Goal: Task Accomplishment & Management: Complete application form

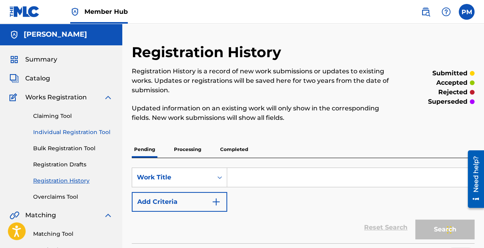
click at [83, 132] on link "Individual Registration Tool" at bounding box center [73, 132] width 80 height 8
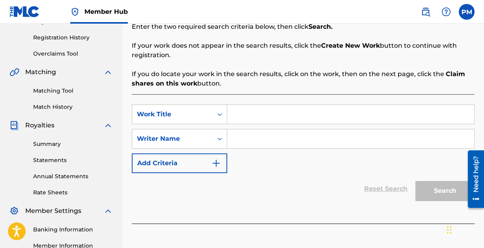
scroll to position [151, 0]
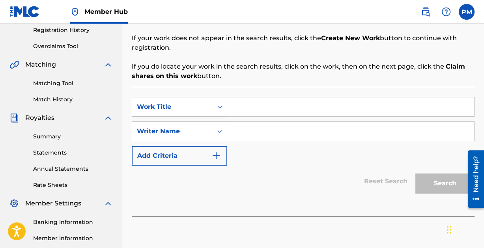
click at [296, 104] on input "Search Form" at bounding box center [350, 106] width 247 height 19
type input "F"
type input "Flowers and WAR"
click at [285, 129] on input "Search Form" at bounding box center [350, 131] width 247 height 19
paste input "[PERSON_NAME]"
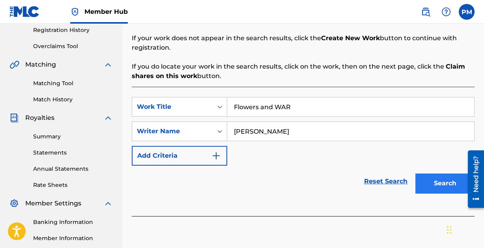
type input "[PERSON_NAME]"
click at [431, 177] on button "Search" at bounding box center [445, 184] width 59 height 20
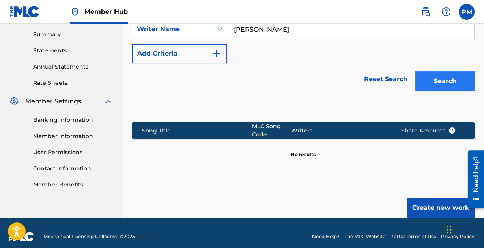
scroll to position [260, 0]
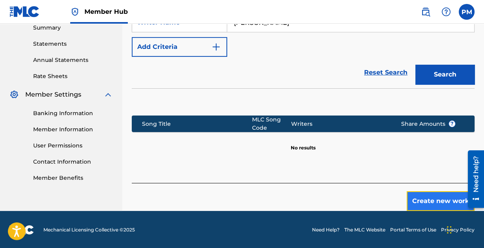
click at [439, 194] on button "Create new work" at bounding box center [441, 201] width 68 height 20
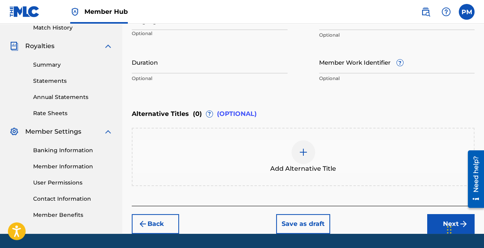
scroll to position [246, 0]
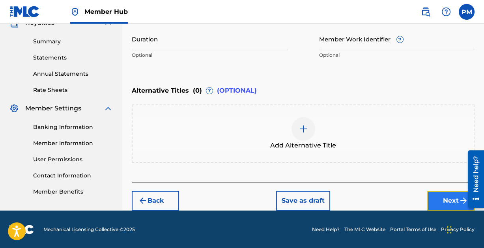
click at [447, 195] on button "Next" at bounding box center [450, 201] width 47 height 20
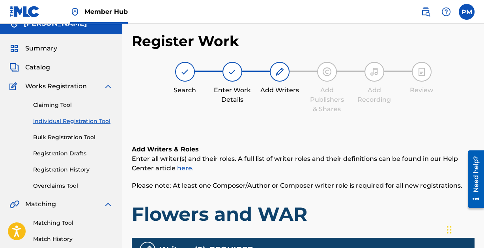
scroll to position [0, 0]
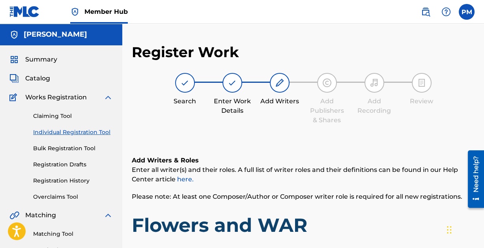
click at [232, 81] on img at bounding box center [232, 82] width 9 height 9
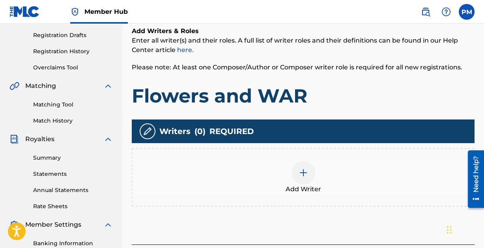
scroll to position [241, 0]
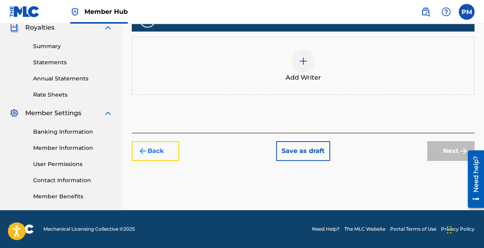
click at [156, 148] on button "Back" at bounding box center [155, 151] width 47 height 20
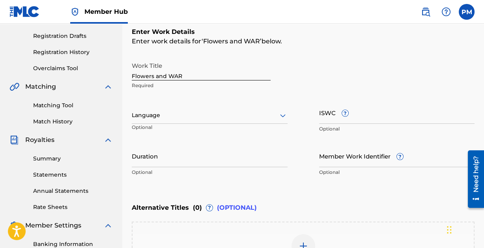
scroll to position [122, 0]
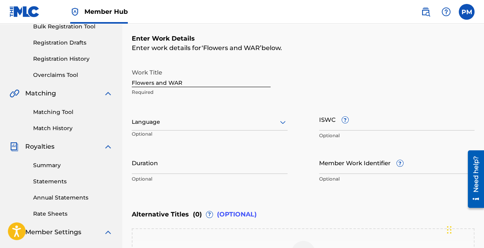
click at [195, 80] on input "Flowers and WAR" at bounding box center [201, 76] width 139 height 22
type input "Flowers and War"
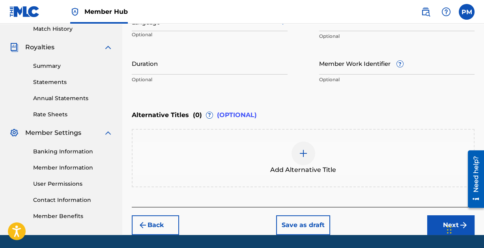
scroll to position [246, 0]
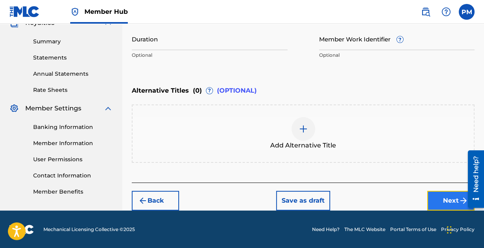
click at [452, 199] on button "Next" at bounding box center [450, 201] width 47 height 20
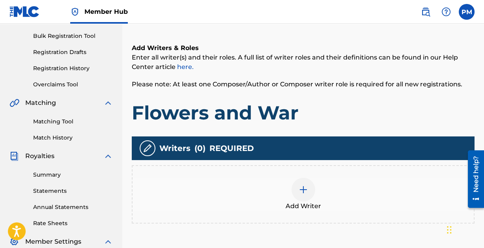
scroll to position [106, 0]
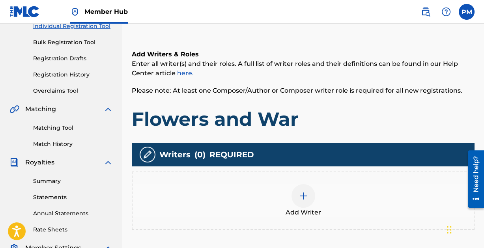
click at [308, 195] on div at bounding box center [304, 196] width 24 height 24
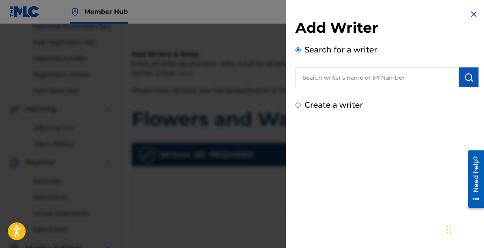
click at [335, 78] on input "text" at bounding box center [377, 77] width 163 height 20
paste input "[PERSON_NAME]"
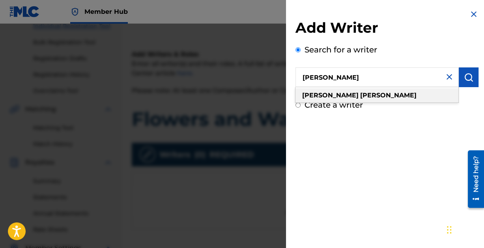
click at [360, 94] on strong "[PERSON_NAME]" at bounding box center [388, 95] width 56 height 7
type input "[PERSON_NAME]"
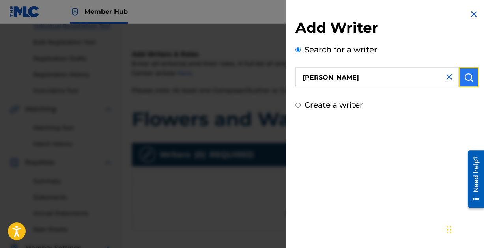
click at [464, 77] on img "submit" at bounding box center [468, 77] width 9 height 9
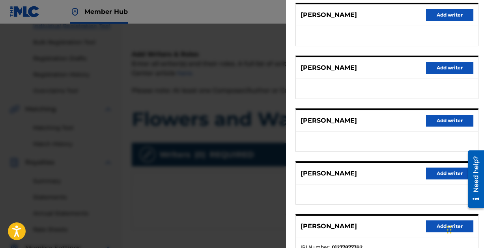
scroll to position [158, 0]
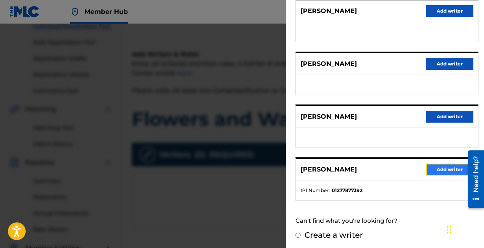
click at [433, 164] on button "Add writer" at bounding box center [449, 170] width 47 height 12
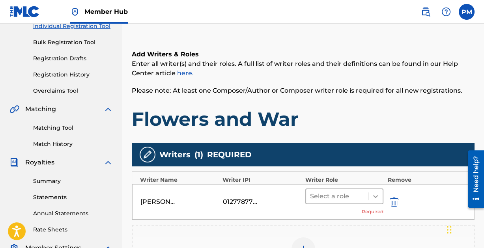
click at [369, 194] on div at bounding box center [376, 196] width 14 height 14
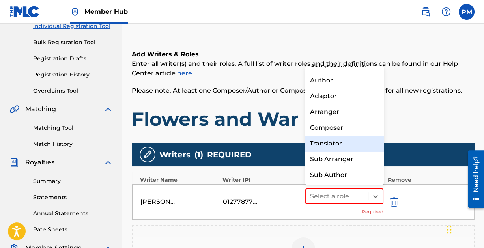
scroll to position [0, 0]
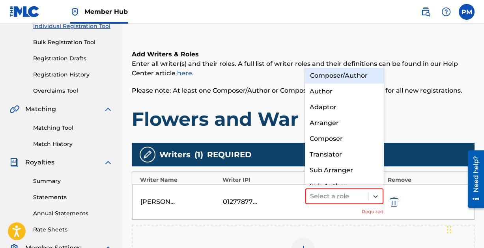
click at [347, 74] on div "Composer/Author" at bounding box center [344, 76] width 79 height 16
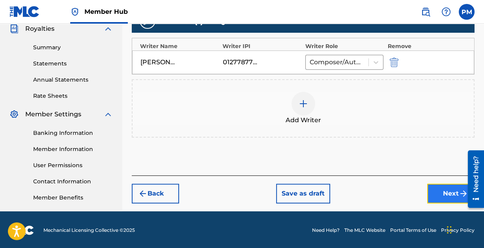
click at [436, 188] on button "Next" at bounding box center [450, 194] width 47 height 20
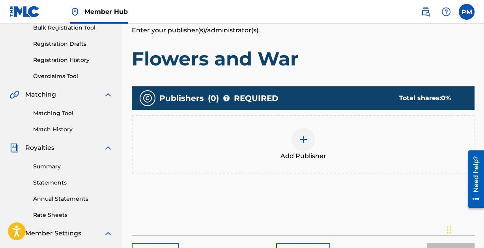
scroll to position [122, 0]
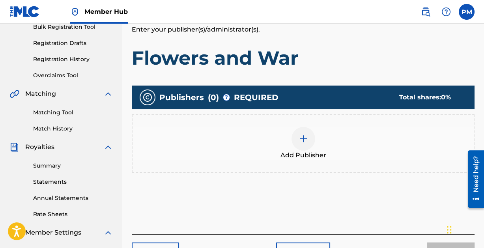
click at [300, 134] on img at bounding box center [303, 138] width 9 height 9
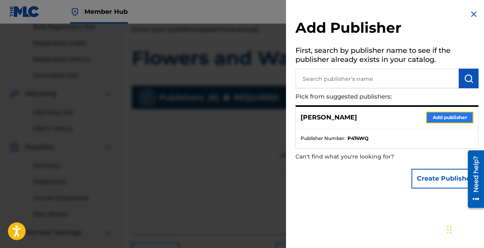
click at [438, 114] on button "Add publisher" at bounding box center [449, 118] width 47 height 12
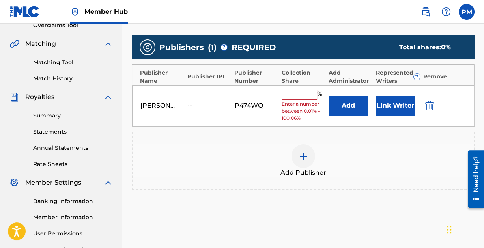
scroll to position [190, 0]
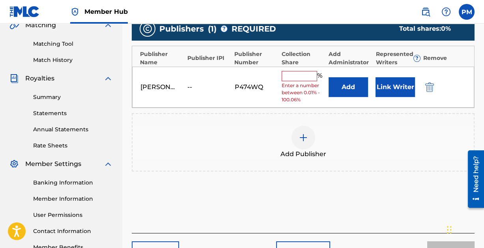
click at [303, 80] on input "text" at bounding box center [300, 76] width 36 height 10
type input "100"
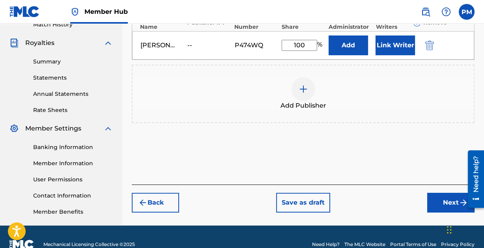
scroll to position [241, 0]
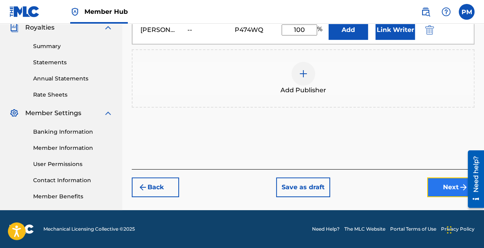
click at [438, 184] on button "Next" at bounding box center [450, 188] width 47 height 20
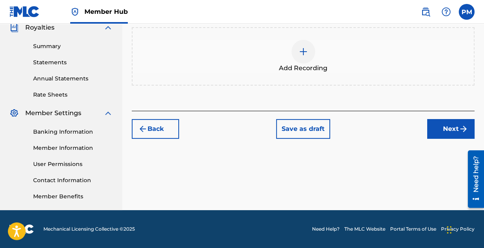
click at [302, 53] on img at bounding box center [303, 51] width 9 height 9
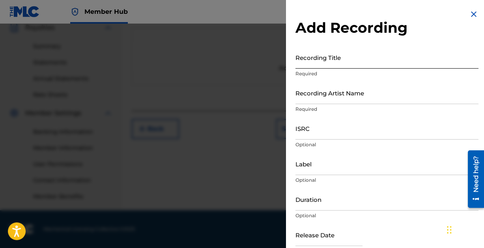
click at [322, 64] on input "Recording Title" at bounding box center [387, 57] width 183 height 22
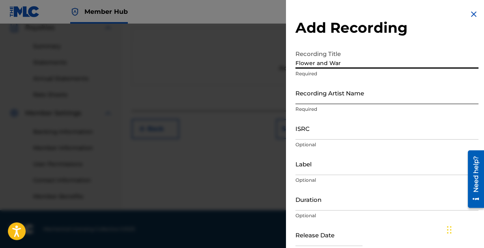
type input "Flower and War"
click at [320, 98] on input "Recording Artist Name" at bounding box center [387, 93] width 183 height 22
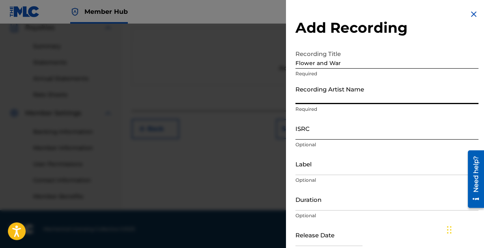
type input "[PERSON_NAME]"
click at [344, 131] on input "ISRC" at bounding box center [387, 128] width 183 height 22
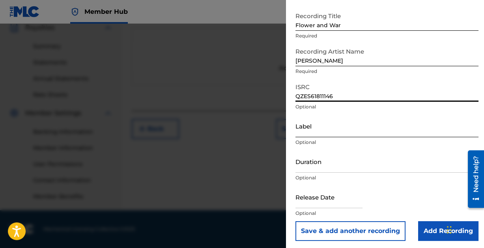
scroll to position [40, 0]
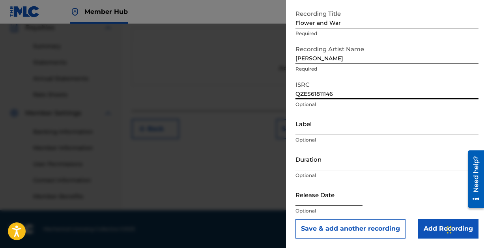
type input "QZES61811146"
click at [322, 198] on input "text" at bounding box center [329, 194] width 67 height 22
select select "8"
select select "2025"
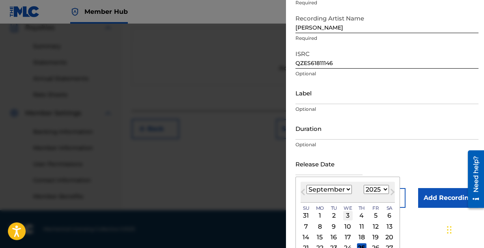
scroll to position [66, 0]
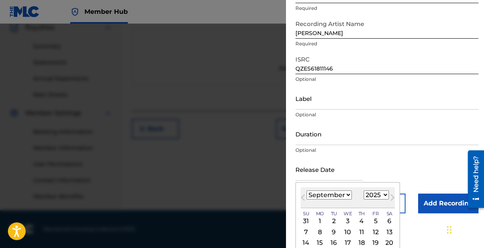
click at [346, 195] on select "January February March April May June July August September October November De…" at bounding box center [329, 195] width 45 height 9
select select "9"
click at [307, 191] on select "January February March April May June July August September October November De…" at bounding box center [329, 195] width 45 height 9
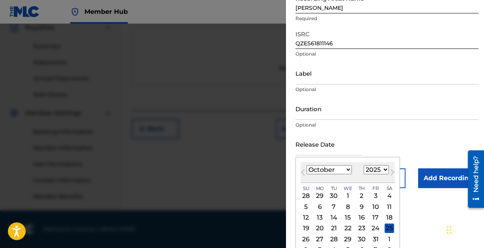
scroll to position [103, 0]
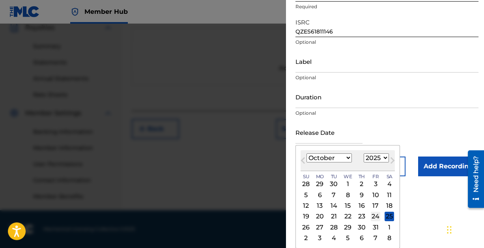
click at [375, 213] on div "24" at bounding box center [375, 216] width 9 height 9
type input "[DATE]"
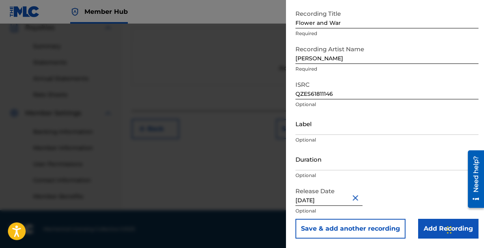
click at [341, 199] on input "[DATE]" at bounding box center [329, 194] width 67 height 22
select select "9"
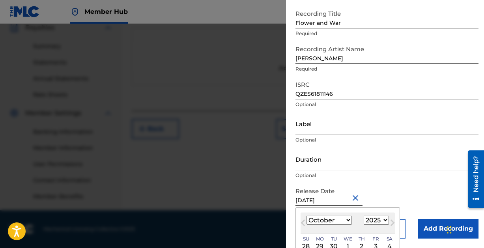
click at [376, 216] on select "1899 1900 1901 1902 1903 1904 1905 1906 1907 1908 1909 1910 1911 1912 1913 1914…" at bounding box center [376, 220] width 25 height 9
select select "2018"
click at [364, 216] on select "1899 1900 1901 1902 1903 1904 1905 1906 1907 1908 1909 1910 1911 1912 1913 1914…" at bounding box center [376, 220] width 25 height 9
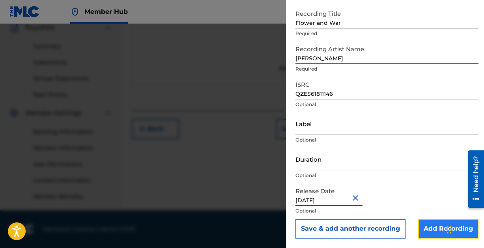
click at [429, 225] on input "Add Recording" at bounding box center [448, 229] width 60 height 20
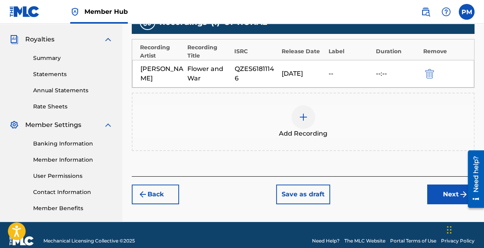
scroll to position [241, 0]
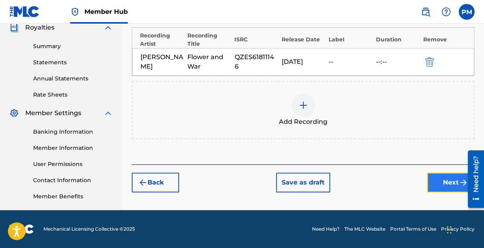
click at [442, 179] on button "Next" at bounding box center [450, 183] width 47 height 20
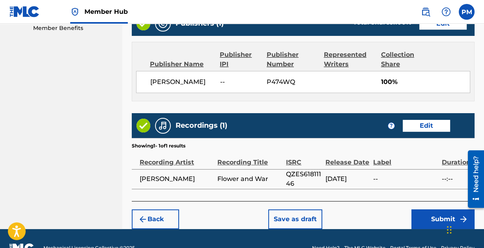
scroll to position [427, 0]
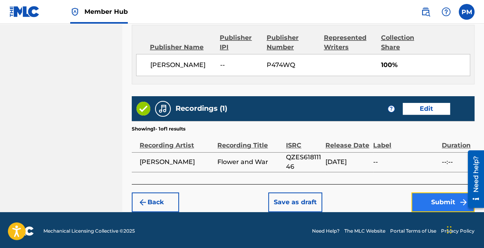
click at [442, 200] on button "Submit" at bounding box center [443, 203] width 63 height 20
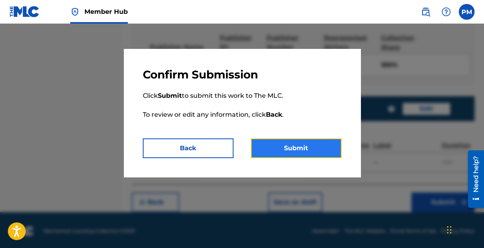
click at [292, 144] on button "Submit" at bounding box center [296, 149] width 91 height 20
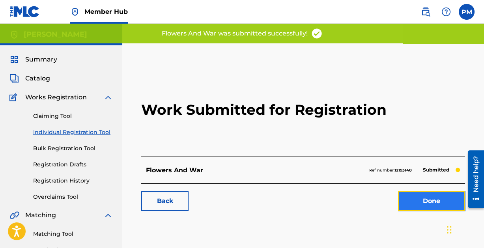
click at [419, 196] on link "Done" at bounding box center [431, 201] width 67 height 20
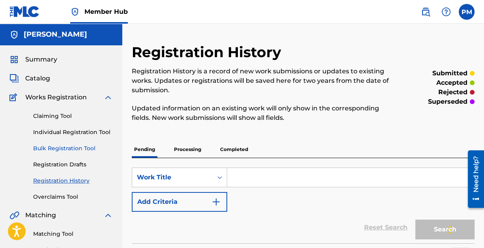
click at [66, 146] on link "Bulk Registration Tool" at bounding box center [73, 148] width 80 height 8
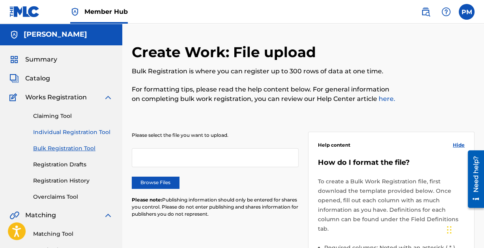
click at [80, 130] on link "Individual Registration Tool" at bounding box center [73, 132] width 80 height 8
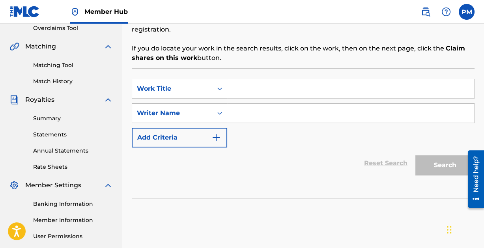
scroll to position [171, 0]
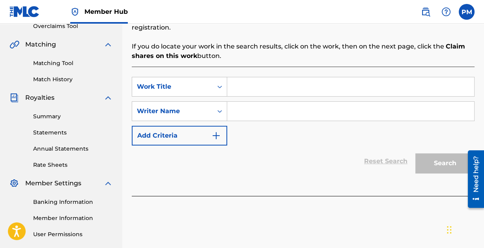
click at [275, 79] on input "Search Form" at bounding box center [350, 86] width 247 height 19
type input "Yellow Lines"
click at [270, 113] on input "Search Form" at bounding box center [350, 111] width 247 height 19
click at [263, 111] on input "Search Form" at bounding box center [350, 111] width 247 height 19
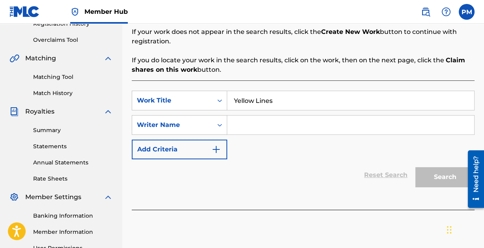
scroll to position [163, 0]
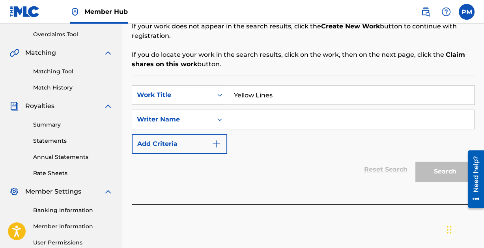
click at [258, 123] on input "Search Form" at bounding box center [350, 119] width 247 height 19
paste input "[PERSON_NAME]"
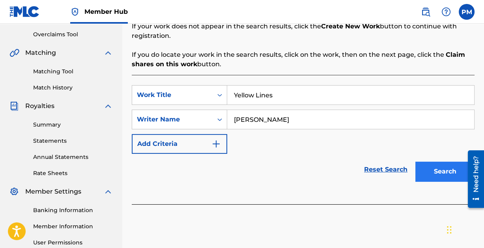
type input "[PERSON_NAME]"
click at [431, 167] on button "Search" at bounding box center [445, 172] width 59 height 20
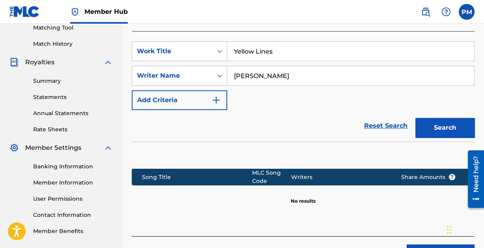
scroll to position [260, 0]
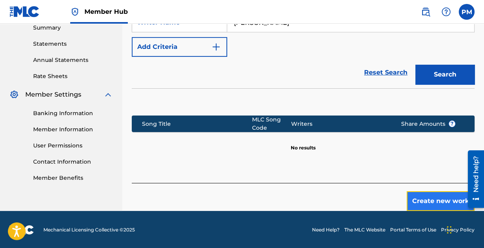
click at [436, 198] on button "Create new work" at bounding box center [441, 201] width 68 height 20
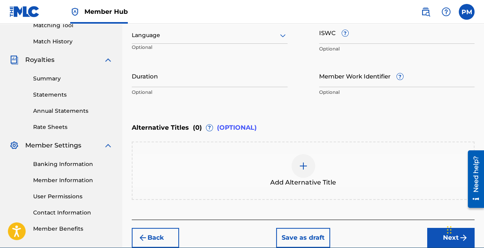
scroll to position [246, 0]
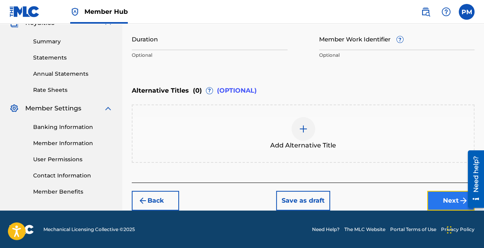
click at [441, 199] on button "Next" at bounding box center [450, 201] width 47 height 20
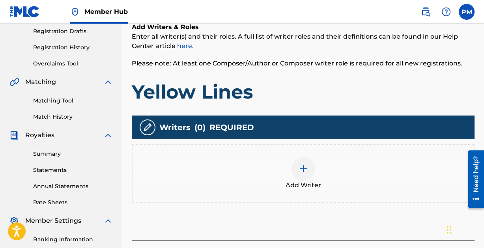
scroll to position [134, 0]
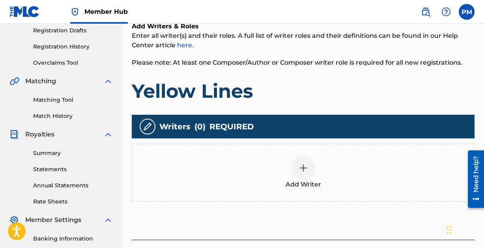
click at [298, 167] on div at bounding box center [304, 168] width 24 height 24
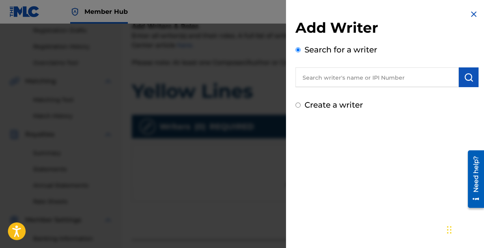
click at [337, 79] on input "text" at bounding box center [377, 77] width 163 height 20
paste input "[PERSON_NAME]"
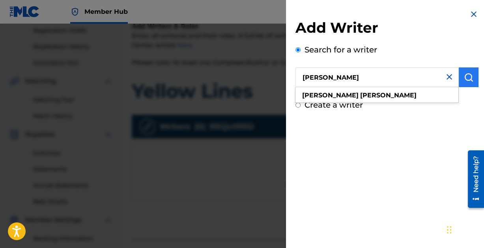
type input "[PERSON_NAME]"
click at [467, 75] on img "submit" at bounding box center [468, 77] width 9 height 9
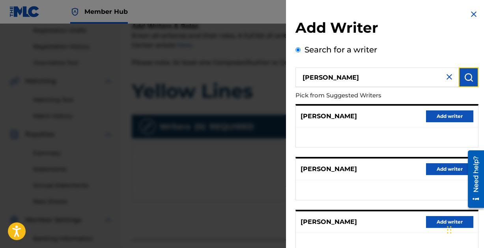
scroll to position [158, 0]
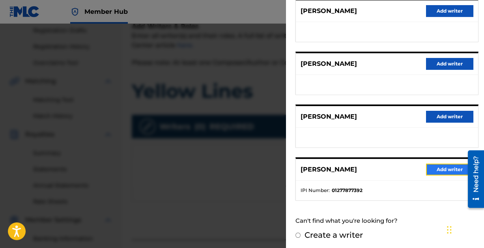
click at [446, 164] on button "Add writer" at bounding box center [449, 170] width 47 height 12
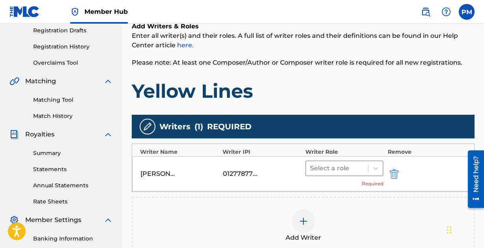
click at [350, 163] on div at bounding box center [337, 168] width 54 height 11
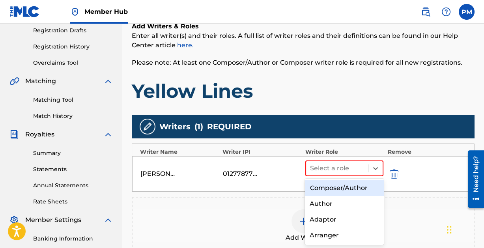
click at [343, 185] on div "Composer/Author" at bounding box center [344, 188] width 79 height 16
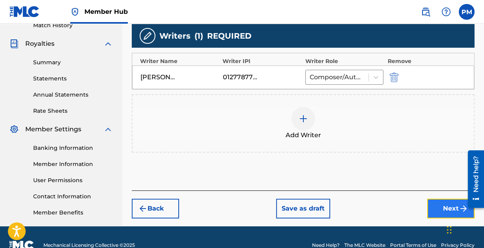
click at [436, 205] on button "Next" at bounding box center [450, 209] width 47 height 20
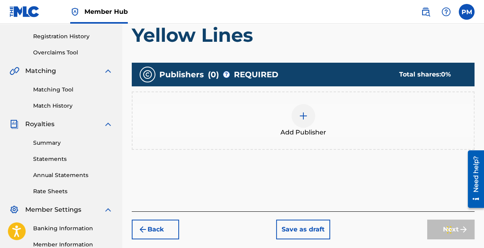
scroll to position [148, 0]
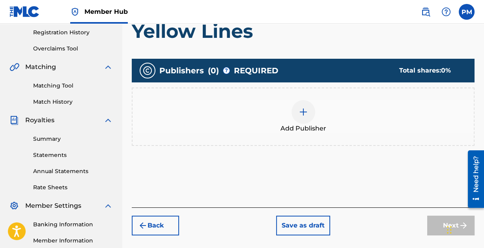
click at [305, 110] on img at bounding box center [303, 111] width 9 height 9
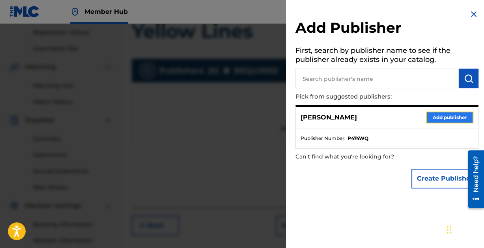
click at [447, 116] on button "Add publisher" at bounding box center [449, 118] width 47 height 12
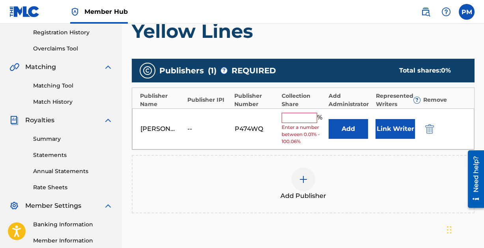
click at [291, 116] on input "text" at bounding box center [300, 118] width 36 height 10
type input "100"
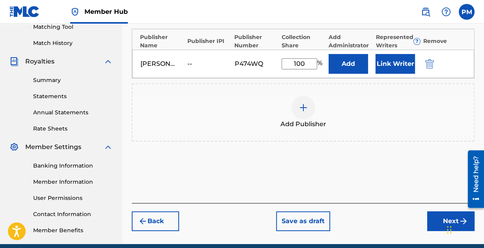
scroll to position [241, 0]
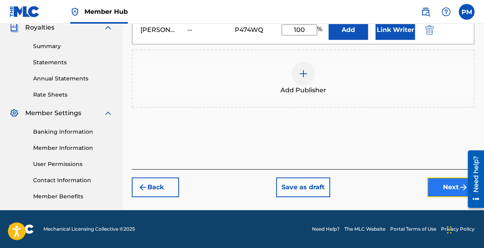
click at [447, 185] on button "Next" at bounding box center [450, 188] width 47 height 20
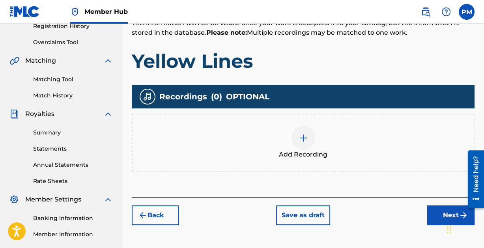
scroll to position [155, 0]
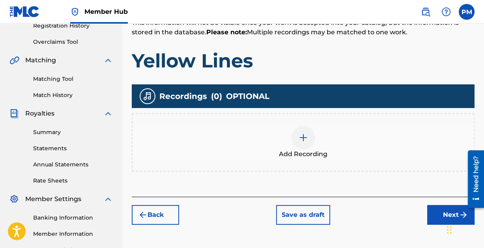
click at [301, 137] on img at bounding box center [303, 137] width 9 height 9
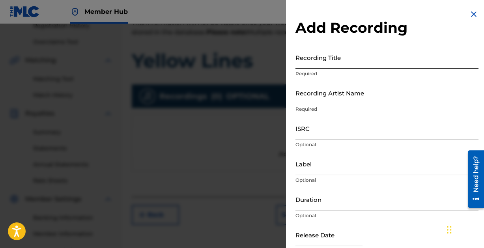
click at [338, 66] on input "Recording Title" at bounding box center [387, 57] width 183 height 22
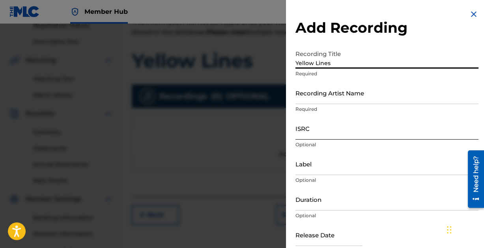
type input "Yellow Lines"
click at [316, 135] on input "ISRC" at bounding box center [387, 128] width 183 height 22
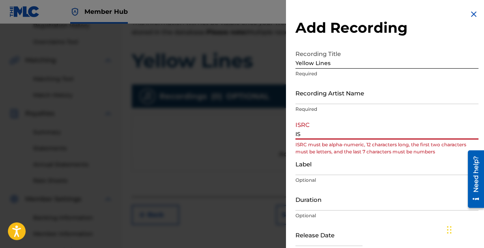
type input "I"
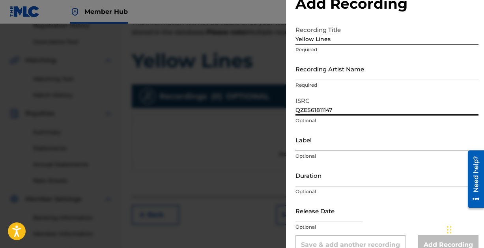
scroll to position [40, 0]
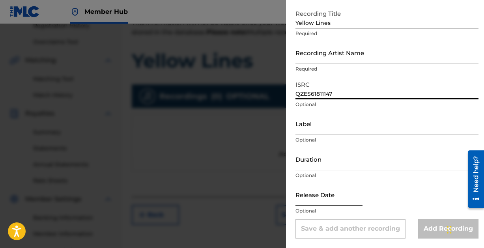
type input "QZES61811147"
click at [315, 198] on input "text" at bounding box center [329, 194] width 67 height 22
select select "8"
select select "2025"
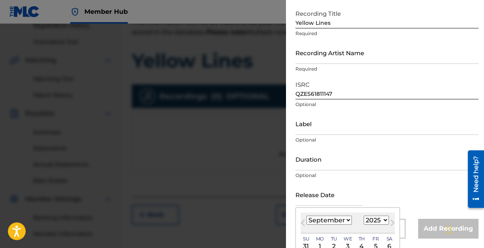
click at [344, 218] on select "January February March April May June July August September October November De…" at bounding box center [329, 220] width 45 height 9
select select "9"
click at [307, 216] on select "January February March April May June July August September October November De…" at bounding box center [329, 220] width 45 height 9
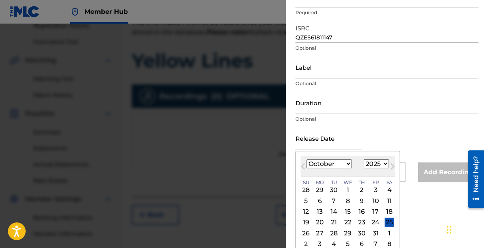
scroll to position [103, 0]
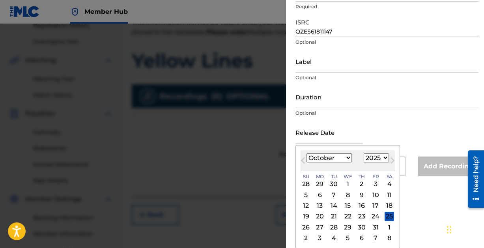
click at [383, 155] on select "1899 1900 1901 1902 1903 1904 1905 1906 1907 1908 1909 1910 1911 1912 1913 1914…" at bounding box center [376, 157] width 25 height 9
select select "2018"
click at [364, 153] on select "1899 1900 1901 1902 1903 1904 1905 1906 1907 1908 1909 1910 1911 1912 1913 1914…" at bounding box center [376, 157] width 25 height 9
click at [347, 213] on div "24" at bounding box center [347, 216] width 9 height 9
type input "[DATE]"
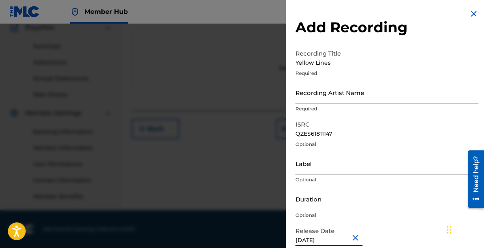
scroll to position [0, 0]
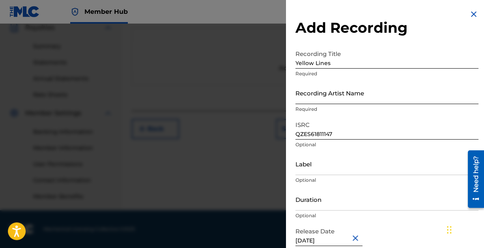
click at [328, 97] on input "Recording Artist Name" at bounding box center [387, 93] width 183 height 22
type input "[PERSON_NAME]"
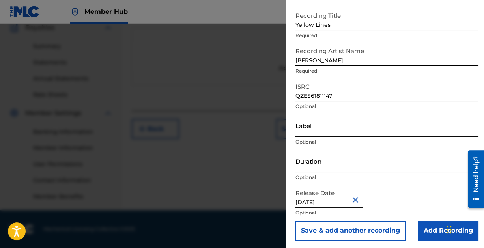
scroll to position [40, 0]
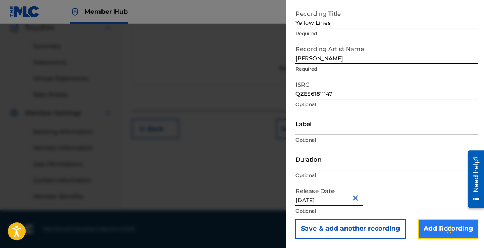
click at [423, 226] on input "Add Recording" at bounding box center [448, 229] width 60 height 20
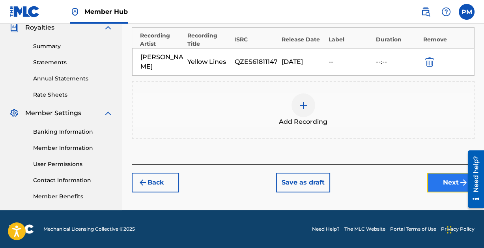
click at [441, 178] on button "Next" at bounding box center [450, 183] width 47 height 20
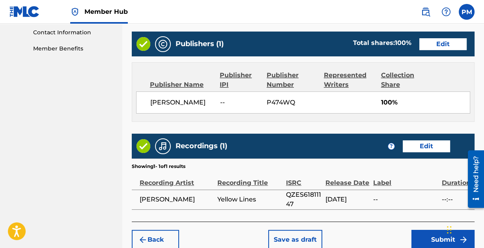
scroll to position [427, 0]
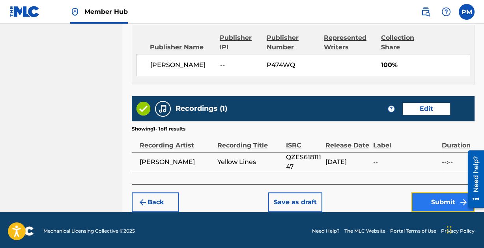
click at [429, 199] on button "Submit" at bounding box center [443, 203] width 63 height 20
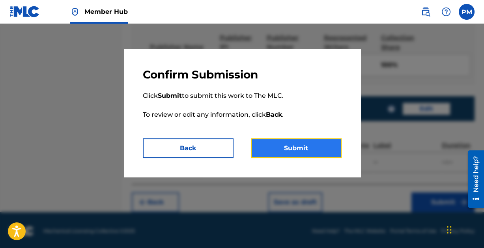
click at [303, 146] on button "Submit" at bounding box center [296, 149] width 91 height 20
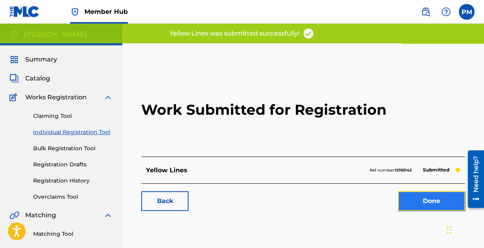
click at [427, 198] on link "Done" at bounding box center [431, 201] width 67 height 20
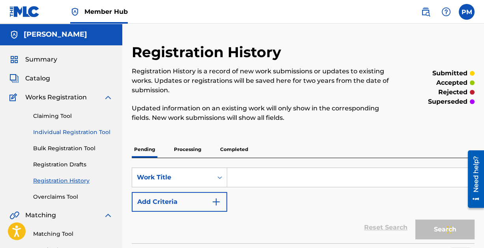
click at [61, 129] on link "Individual Registration Tool" at bounding box center [73, 132] width 80 height 8
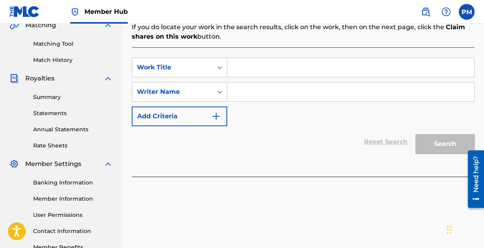
scroll to position [196, 0]
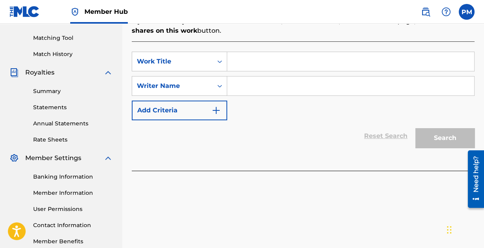
click at [258, 61] on input "Search Form" at bounding box center [350, 61] width 247 height 19
type input "Anyone Could Say"
click at [264, 89] on input "Search Form" at bounding box center [350, 86] width 247 height 19
paste input "[PERSON_NAME]"
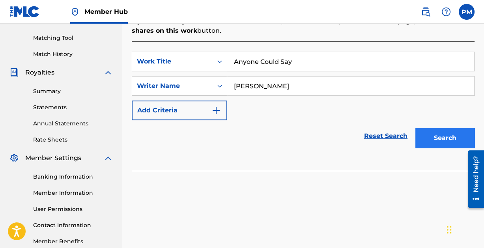
type input "[PERSON_NAME]"
click at [444, 137] on button "Search" at bounding box center [445, 138] width 59 height 20
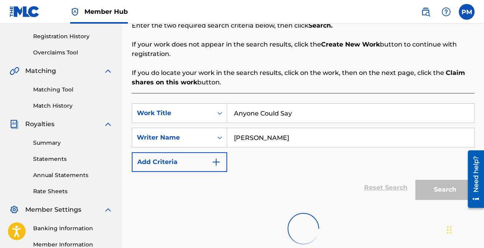
scroll to position [241, 0]
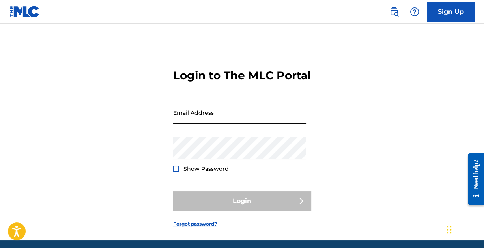
click at [202, 124] on input "Email Address" at bounding box center [239, 112] width 133 height 22
type input "[EMAIL_ADDRESS][DOMAIN_NAME]"
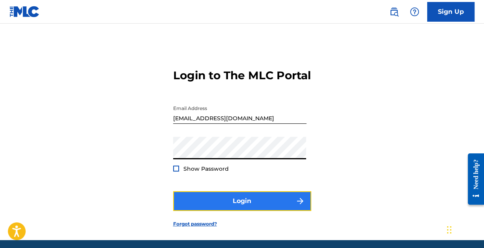
click at [246, 211] on button "Login" at bounding box center [242, 201] width 138 height 20
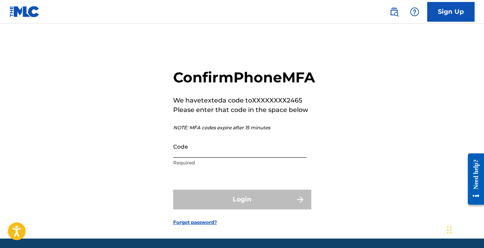
click at [210, 158] on input "Code" at bounding box center [239, 146] width 133 height 22
click at [206, 158] on input "Code" at bounding box center [239, 146] width 133 height 22
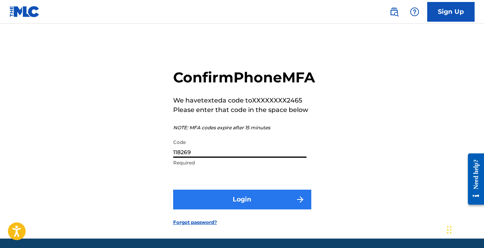
type input "118269"
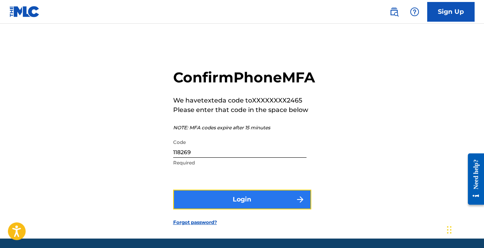
click at [255, 210] on button "Login" at bounding box center [242, 200] width 138 height 20
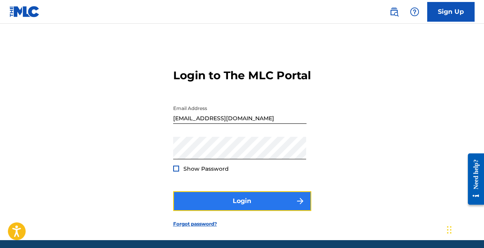
click at [243, 211] on button "Login" at bounding box center [242, 201] width 138 height 20
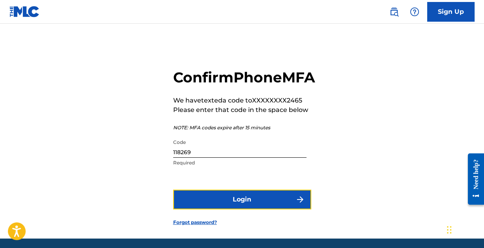
scroll to position [46, 0]
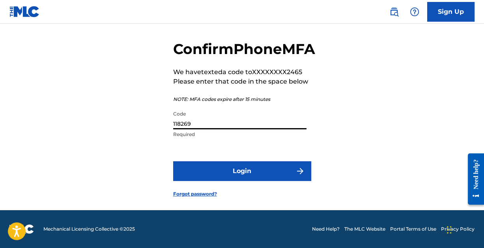
drag, startPoint x: 223, startPoint y: 124, endPoint x: 139, endPoint y: 125, distance: 83.3
click at [140, 125] on div "Confirm Phone MFA We have texted a code to XXXXXXXX2465 Please enter that code …" at bounding box center [242, 112] width 484 height 195
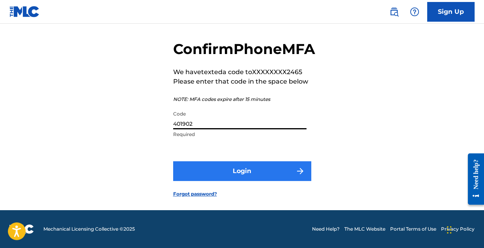
type input "401902"
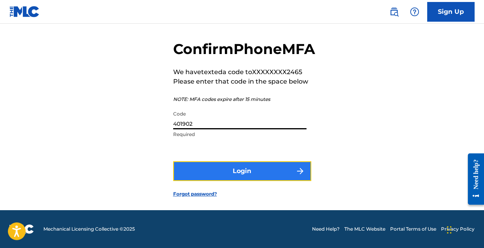
click at [180, 174] on button "Login" at bounding box center [242, 171] width 138 height 20
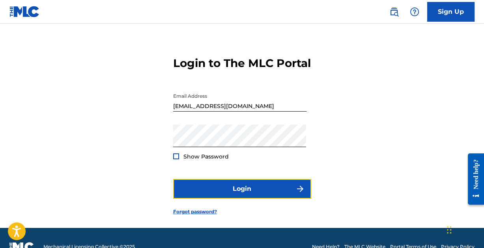
scroll to position [0, 0]
